Goal: Navigation & Orientation: Find specific page/section

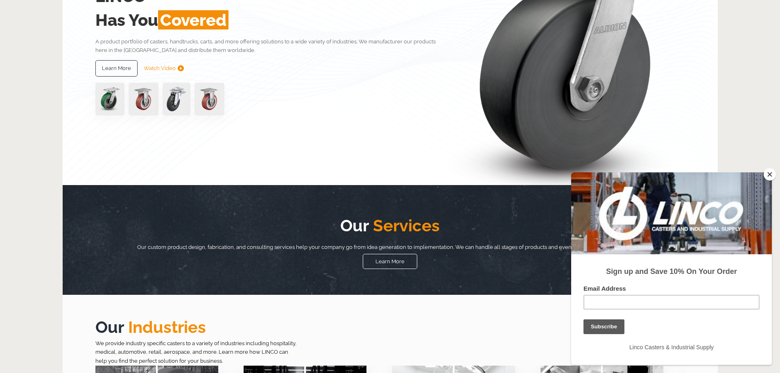
scroll to position [164, 0]
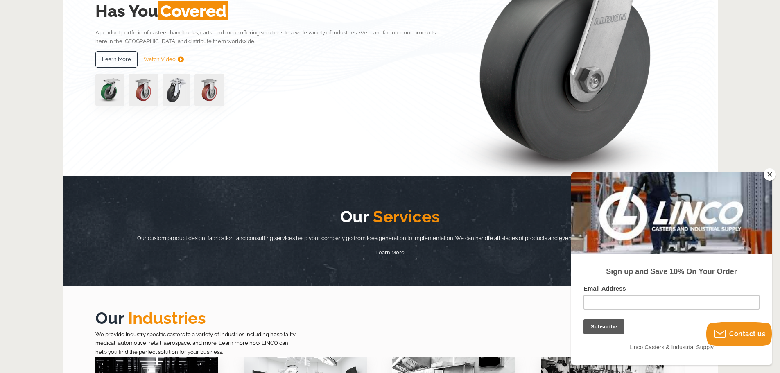
click at [769, 174] on button "Close" at bounding box center [770, 174] width 12 height 12
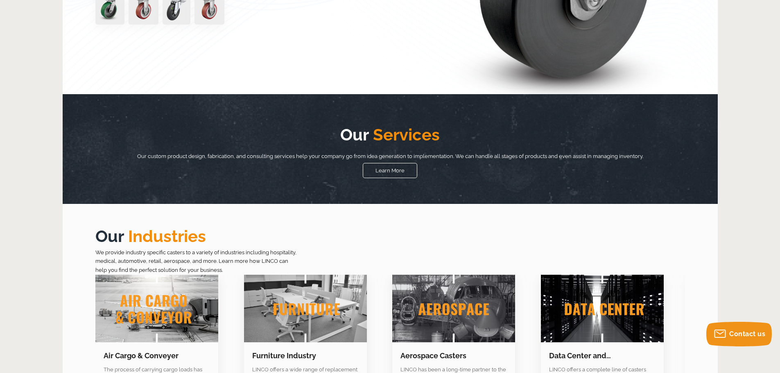
scroll to position [0, 0]
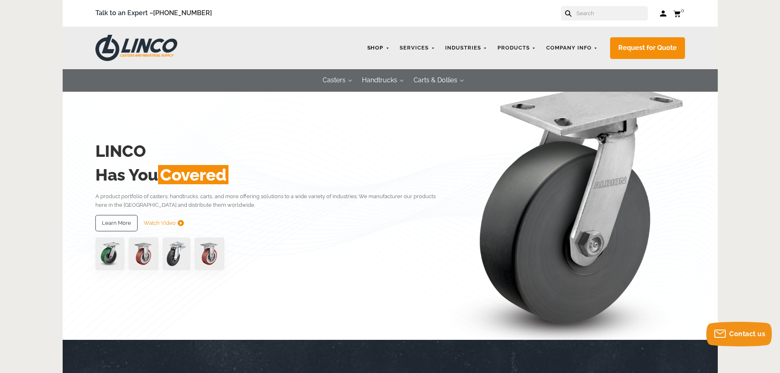
click at [371, 46] on link "Shop" at bounding box center [378, 48] width 31 height 16
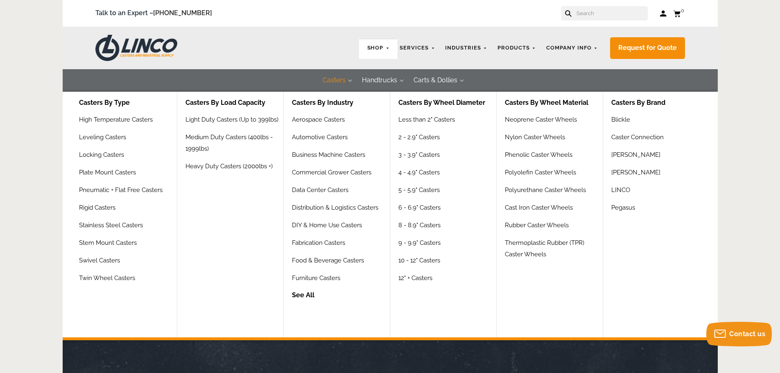
click at [332, 83] on button "Casters" at bounding box center [333, 80] width 39 height 23
click at [335, 77] on button "Casters" at bounding box center [333, 80] width 39 height 23
click at [330, 81] on button "Casters" at bounding box center [333, 80] width 39 height 23
click at [317, 156] on link "Business Machine Casters" at bounding box center [330, 158] width 76 height 18
